Goal: Information Seeking & Learning: Learn about a topic

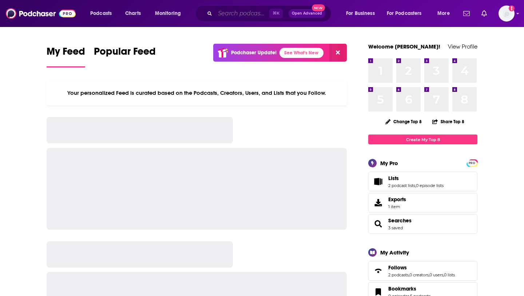
click at [230, 16] on input "Search podcasts, credits, & more..." at bounding box center [242, 14] width 54 height 12
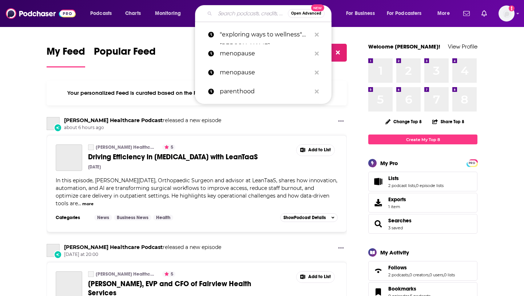
paste input "The Manufacturing Executive"
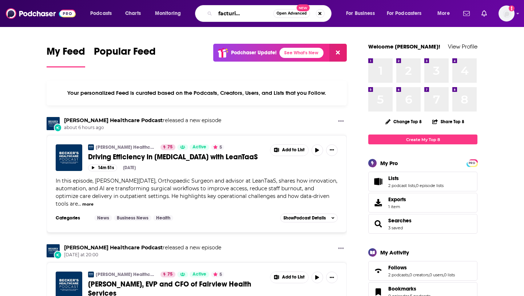
type input "The Manufacturing Executive"
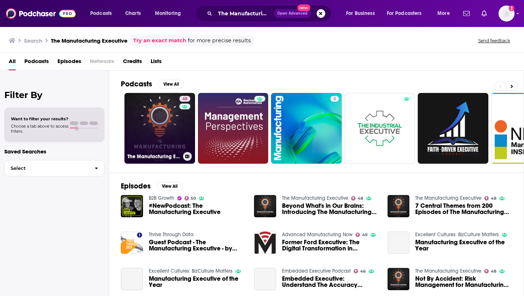
click at [171, 117] on link "48 The Manufacturing Executive" at bounding box center [160, 128] width 71 height 71
